Goal: Find specific page/section: Find specific page/section

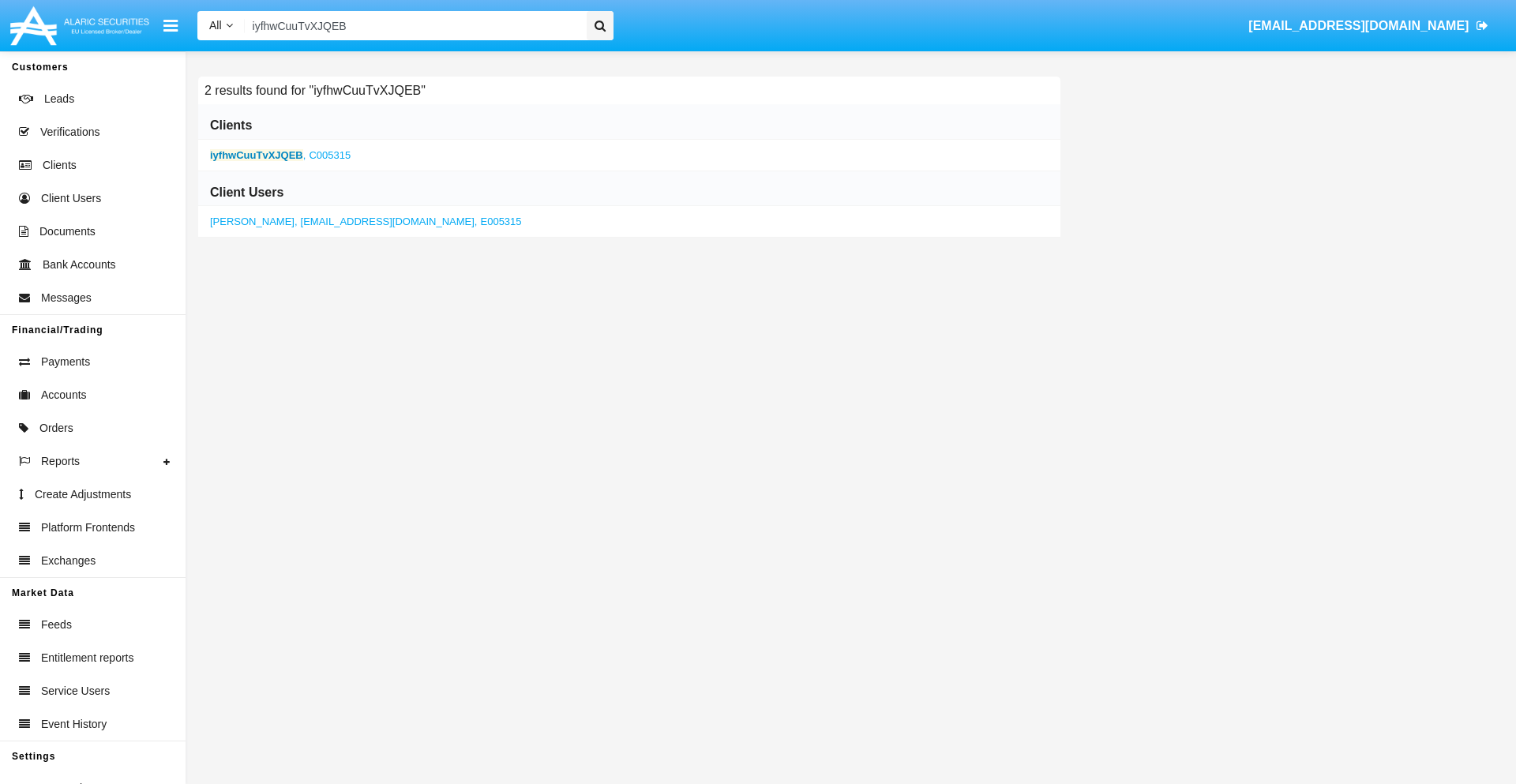
type input "iyfhwCuuTvXJQEB"
click at [256, 154] on b "iyfhwCuuTvXJQEB" at bounding box center [257, 155] width 93 height 12
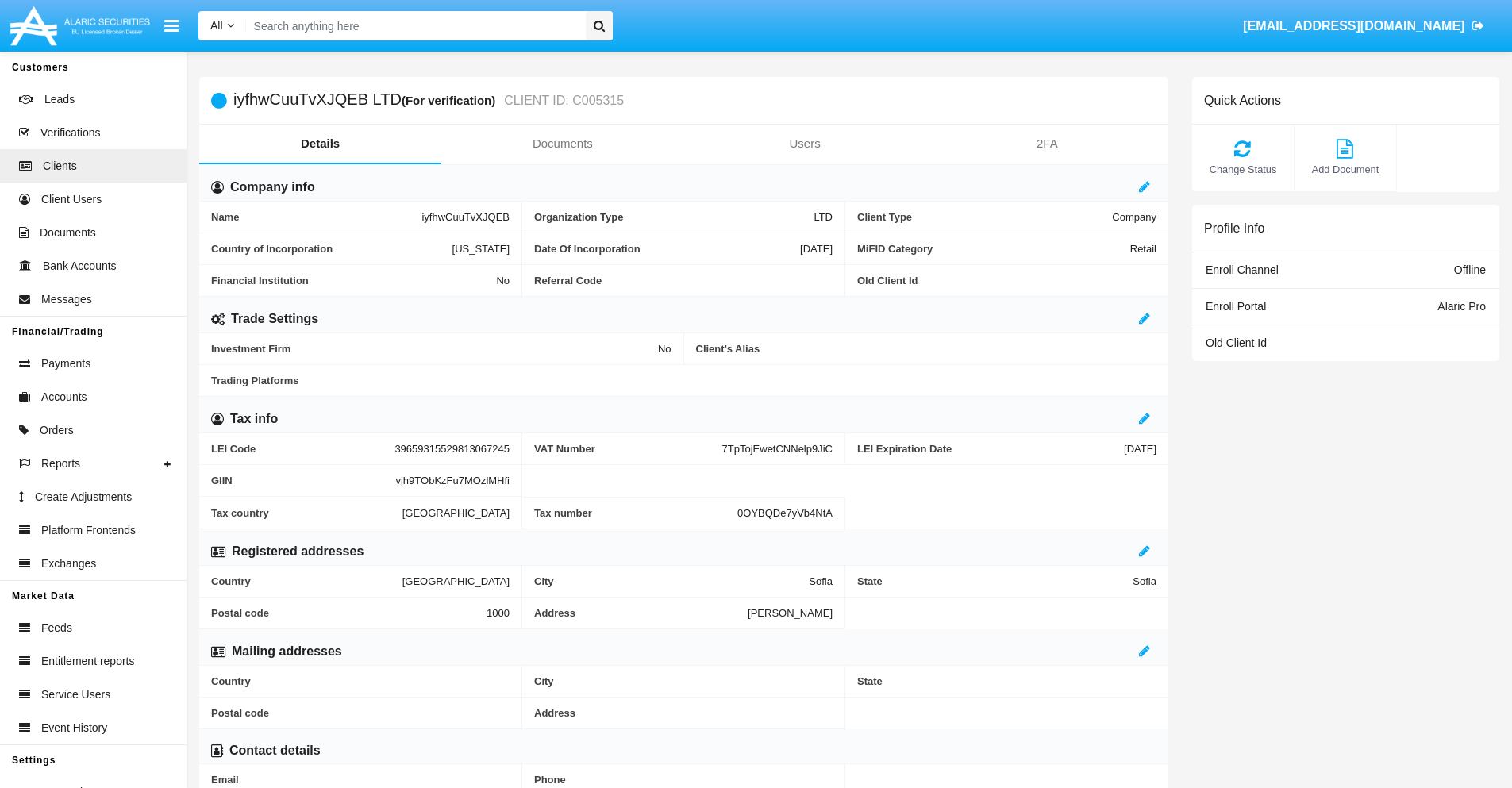
click at [562, 144] on link "Documents" at bounding box center [562, 143] width 242 height 38
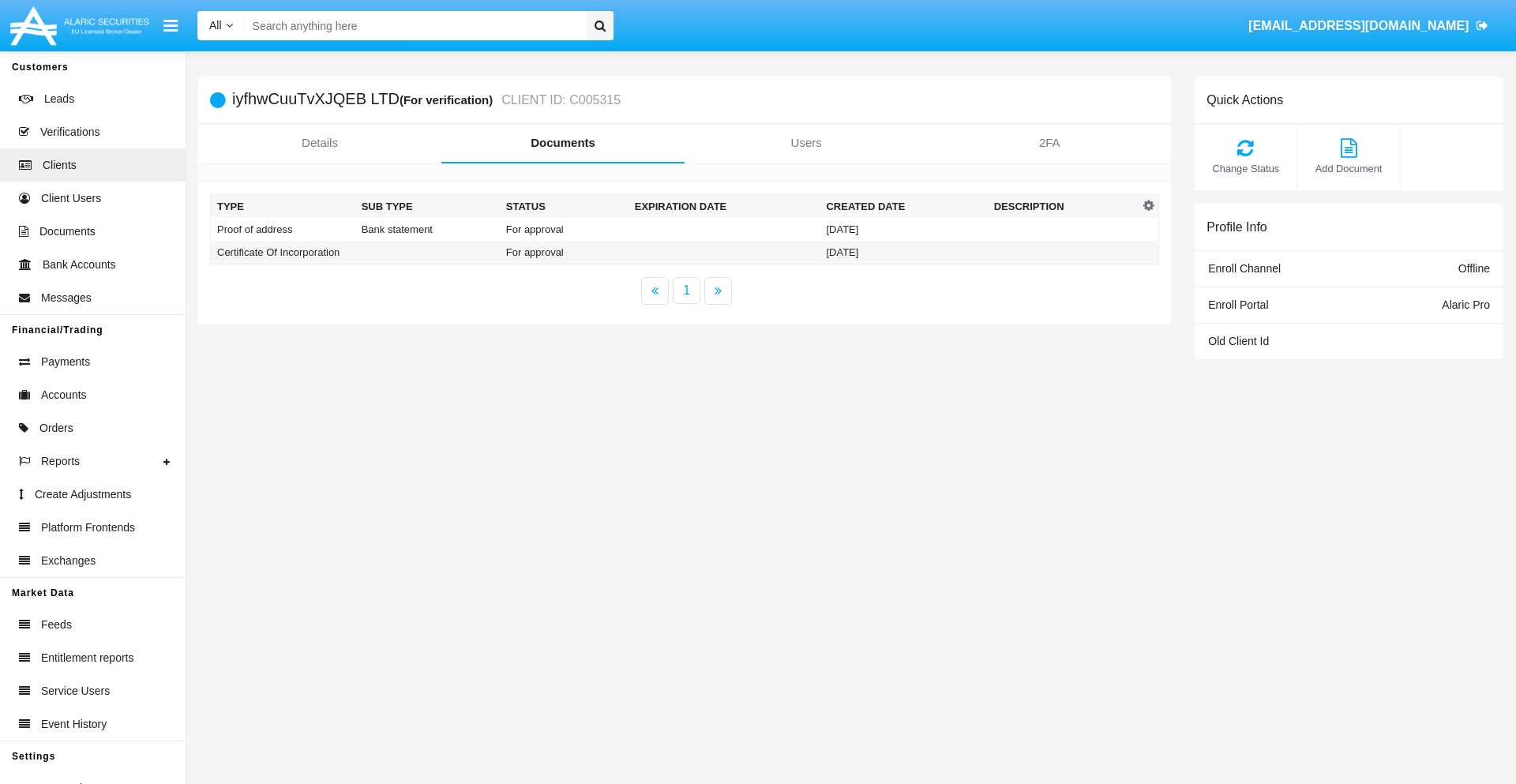
click at [282, 229] on td "Proof of address" at bounding box center [283, 229] width 145 height 23
